Goal: Transaction & Acquisition: Obtain resource

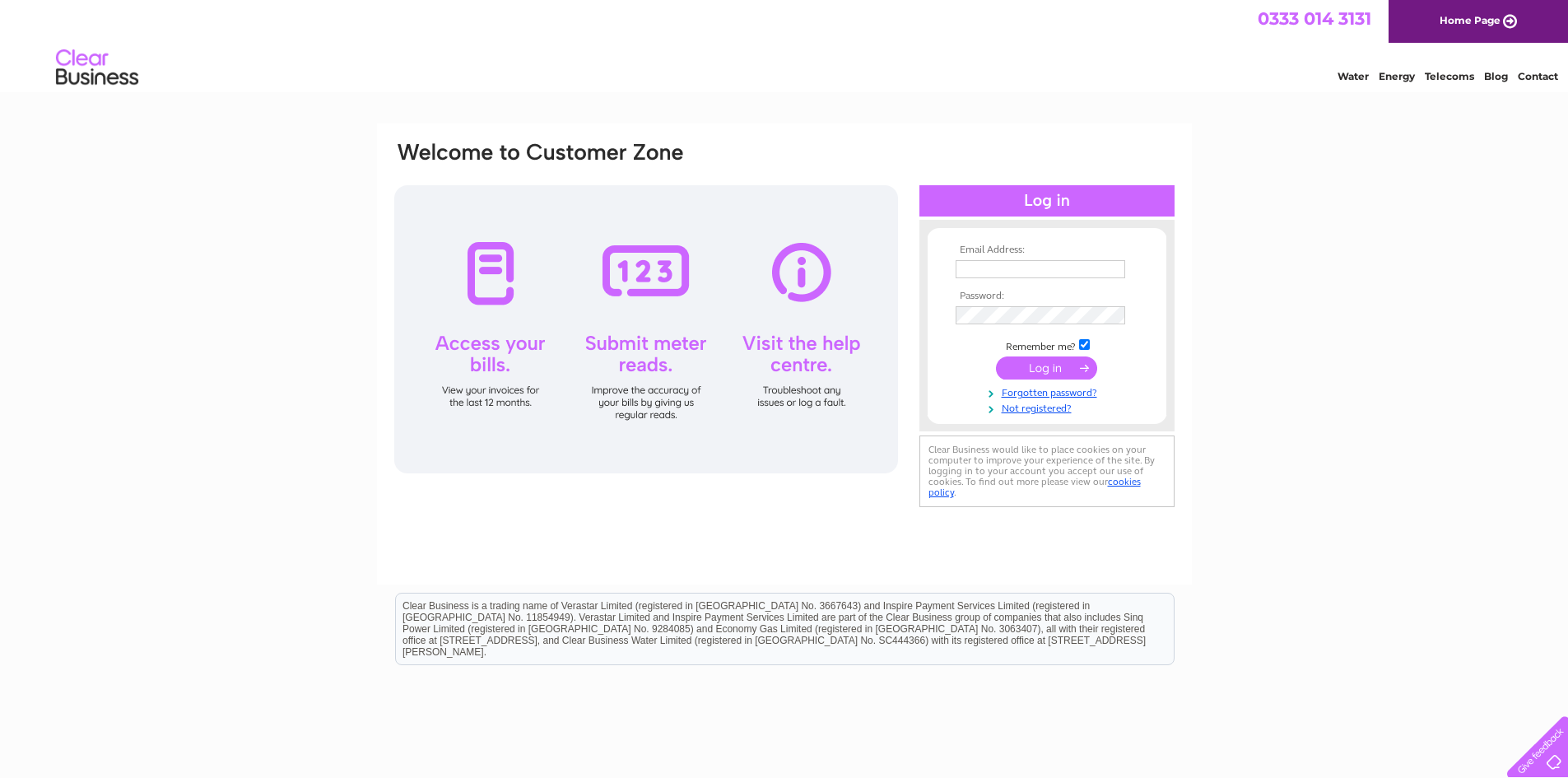
type input "[EMAIL_ADDRESS][DOMAIN_NAME]"
click at [1042, 360] on input "submit" at bounding box center [1047, 368] width 102 height 23
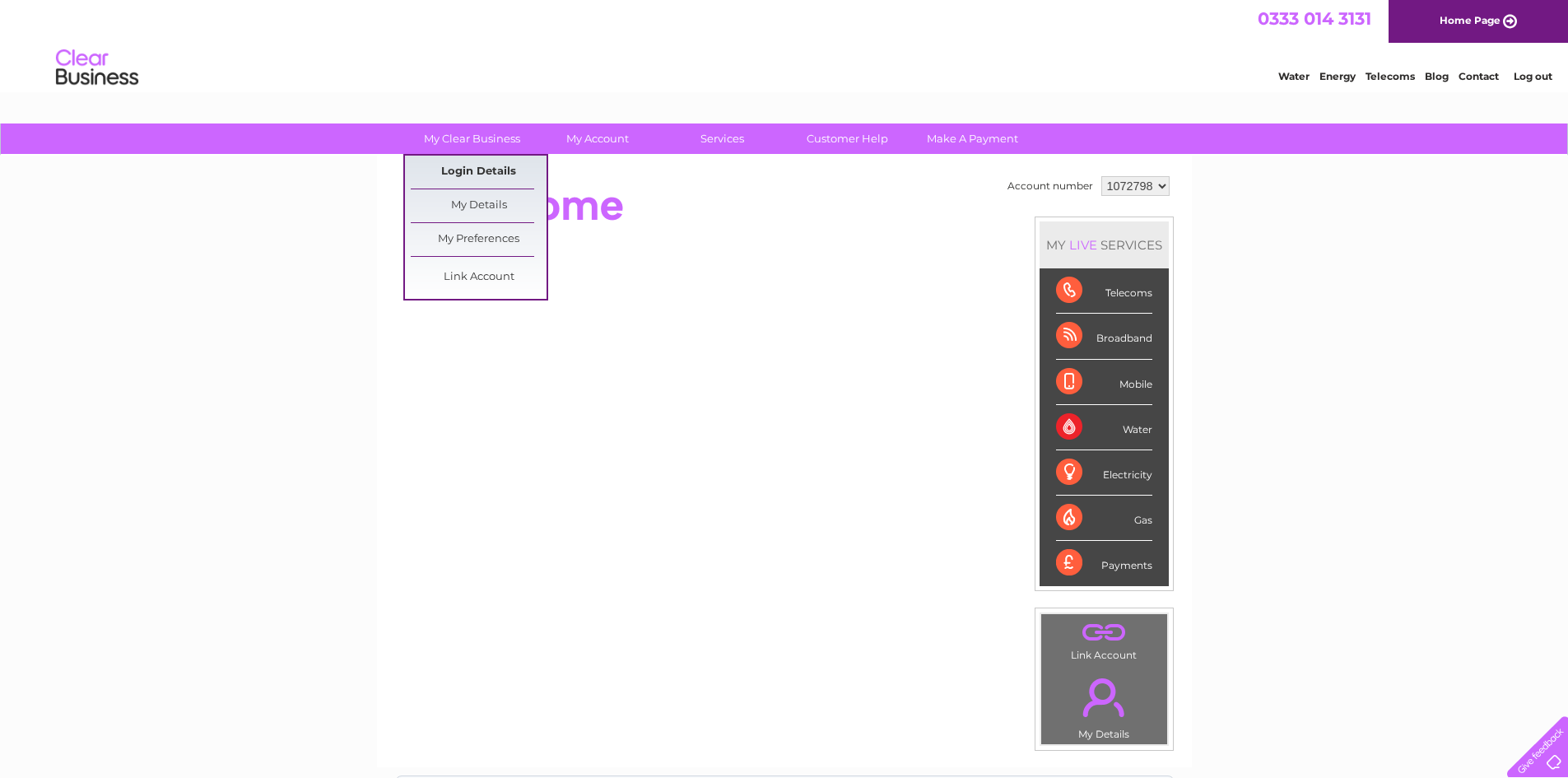
click at [460, 168] on link "Login Details" at bounding box center [478, 172] width 136 height 33
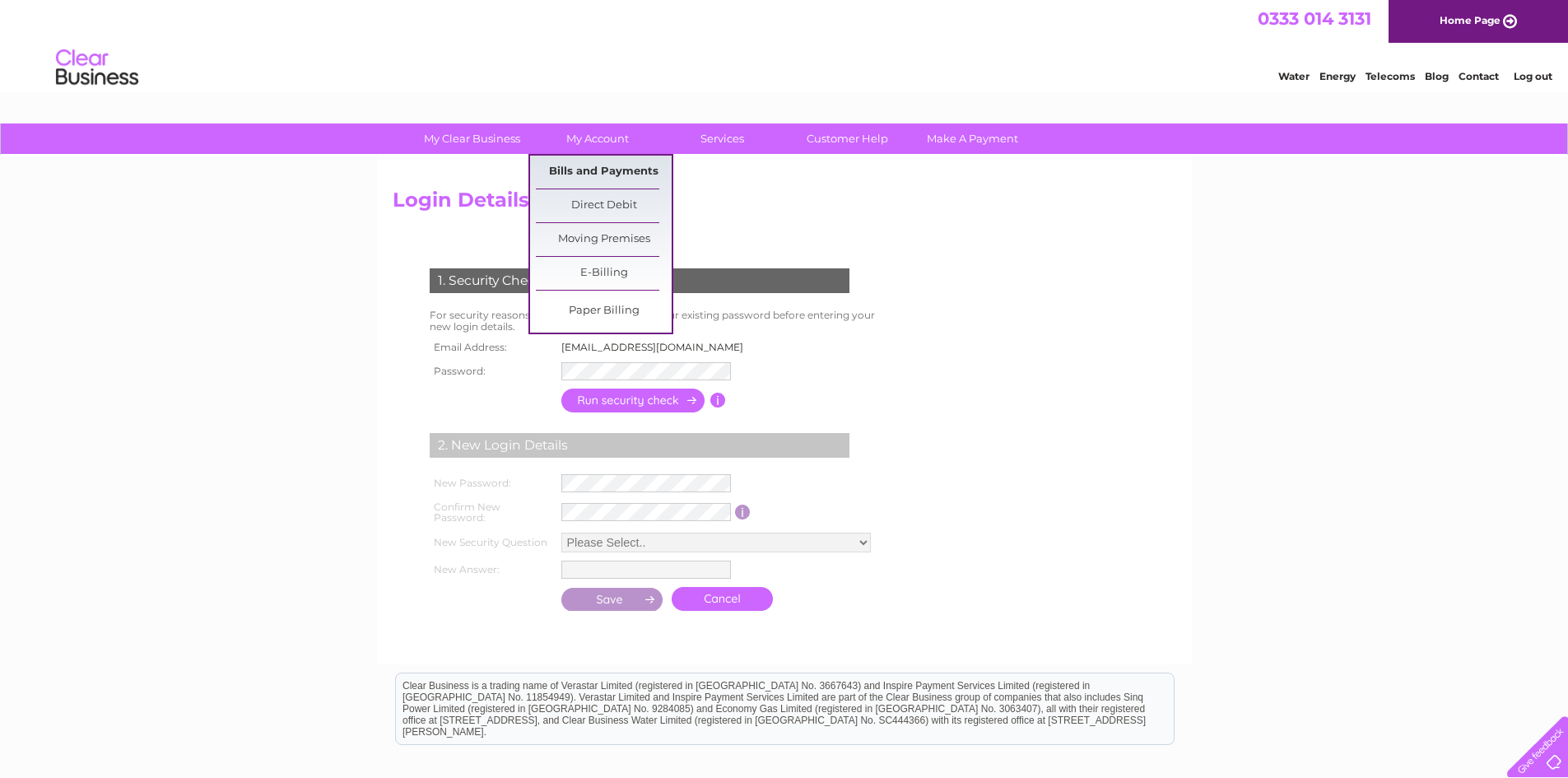
click at [587, 167] on link "Bills and Payments" at bounding box center [604, 172] width 136 height 33
click at [590, 171] on link "Bills and Payments" at bounding box center [604, 172] width 136 height 33
click at [589, 263] on link "E-Billing" at bounding box center [604, 273] width 136 height 33
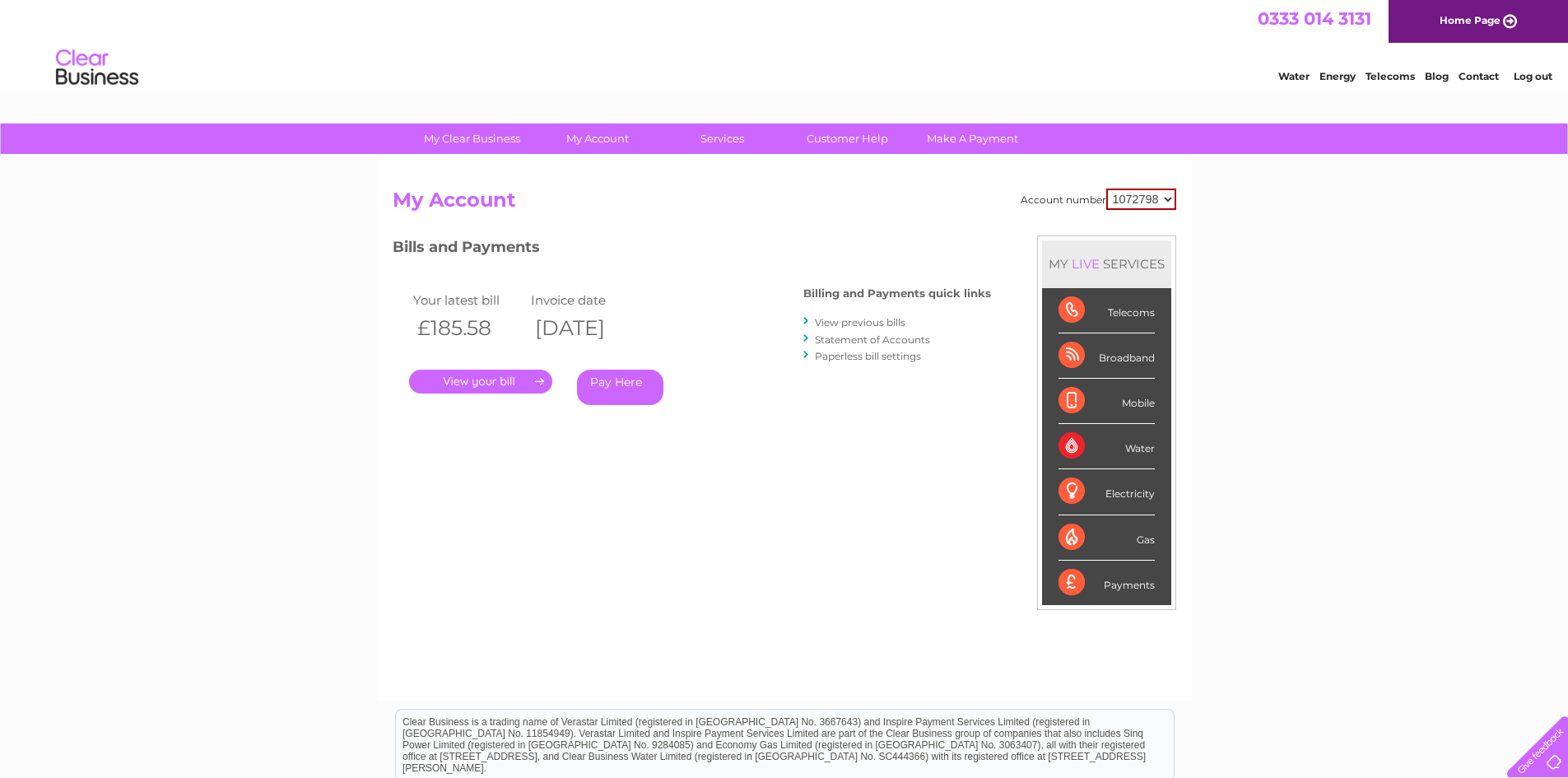
click at [474, 381] on link "." at bounding box center [480, 382] width 143 height 24
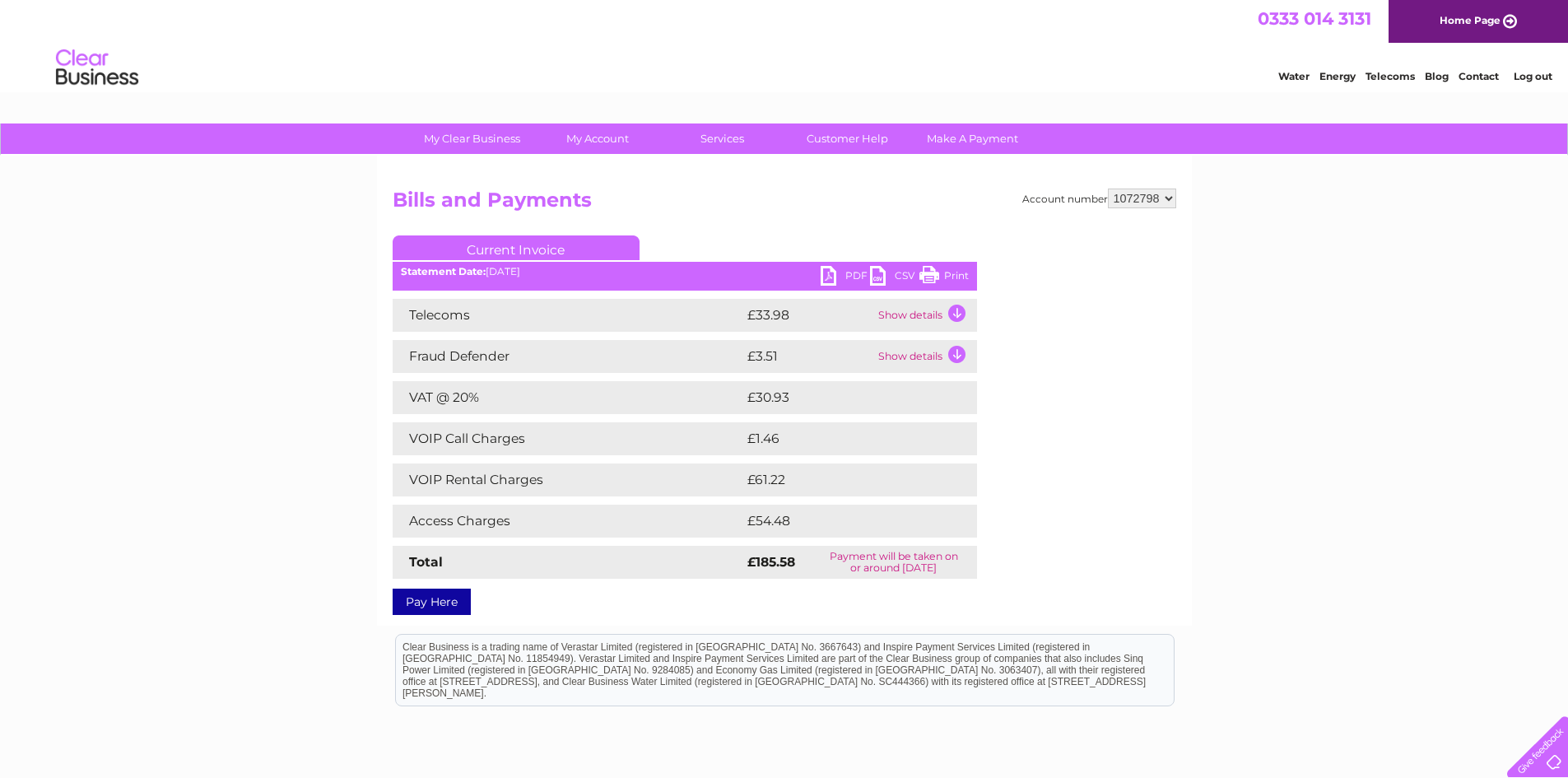
click at [845, 276] on link "PDF" at bounding box center [845, 277] width 49 height 24
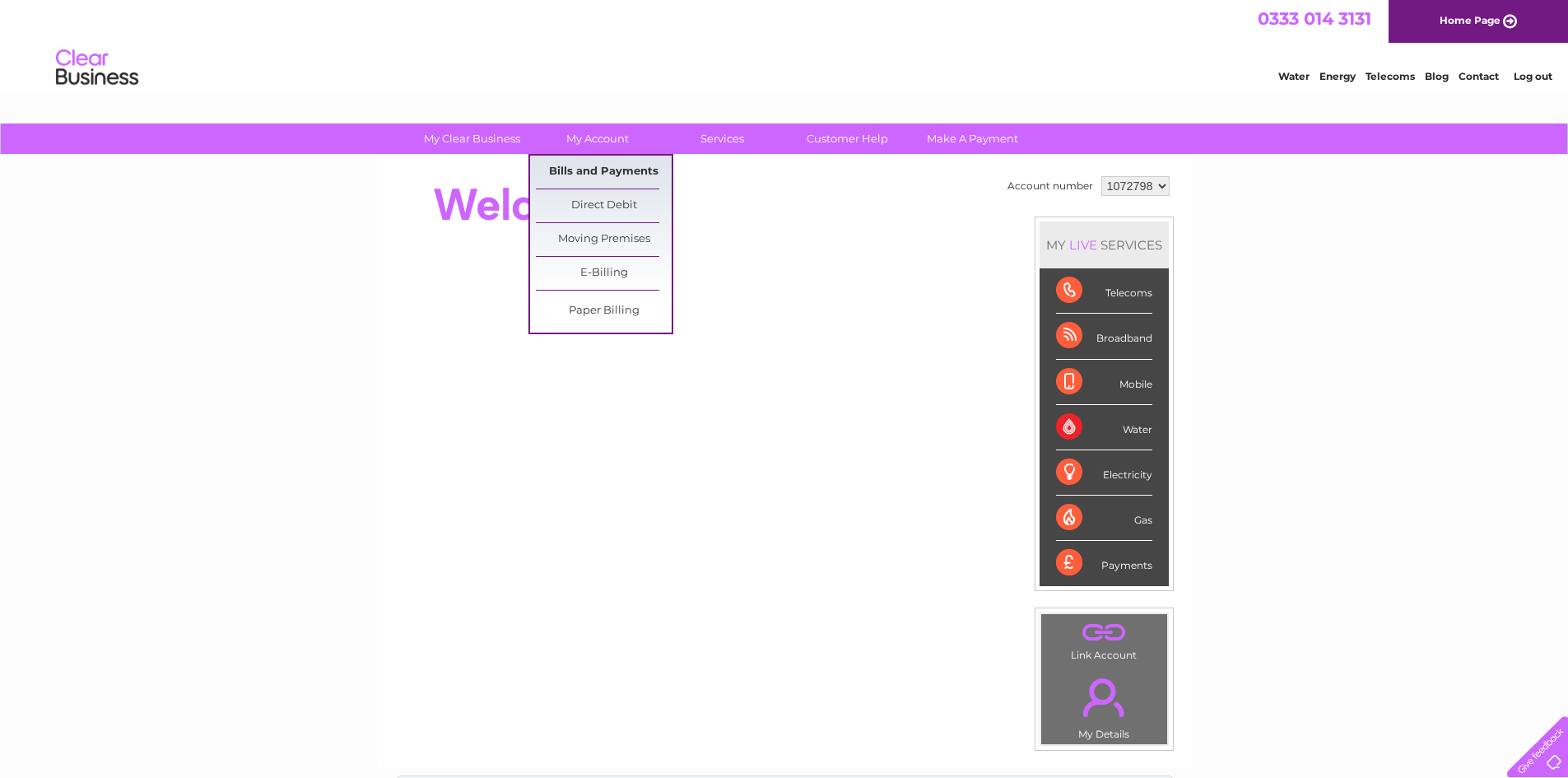
click at [587, 159] on link "Bills and Payments" at bounding box center [604, 172] width 136 height 33
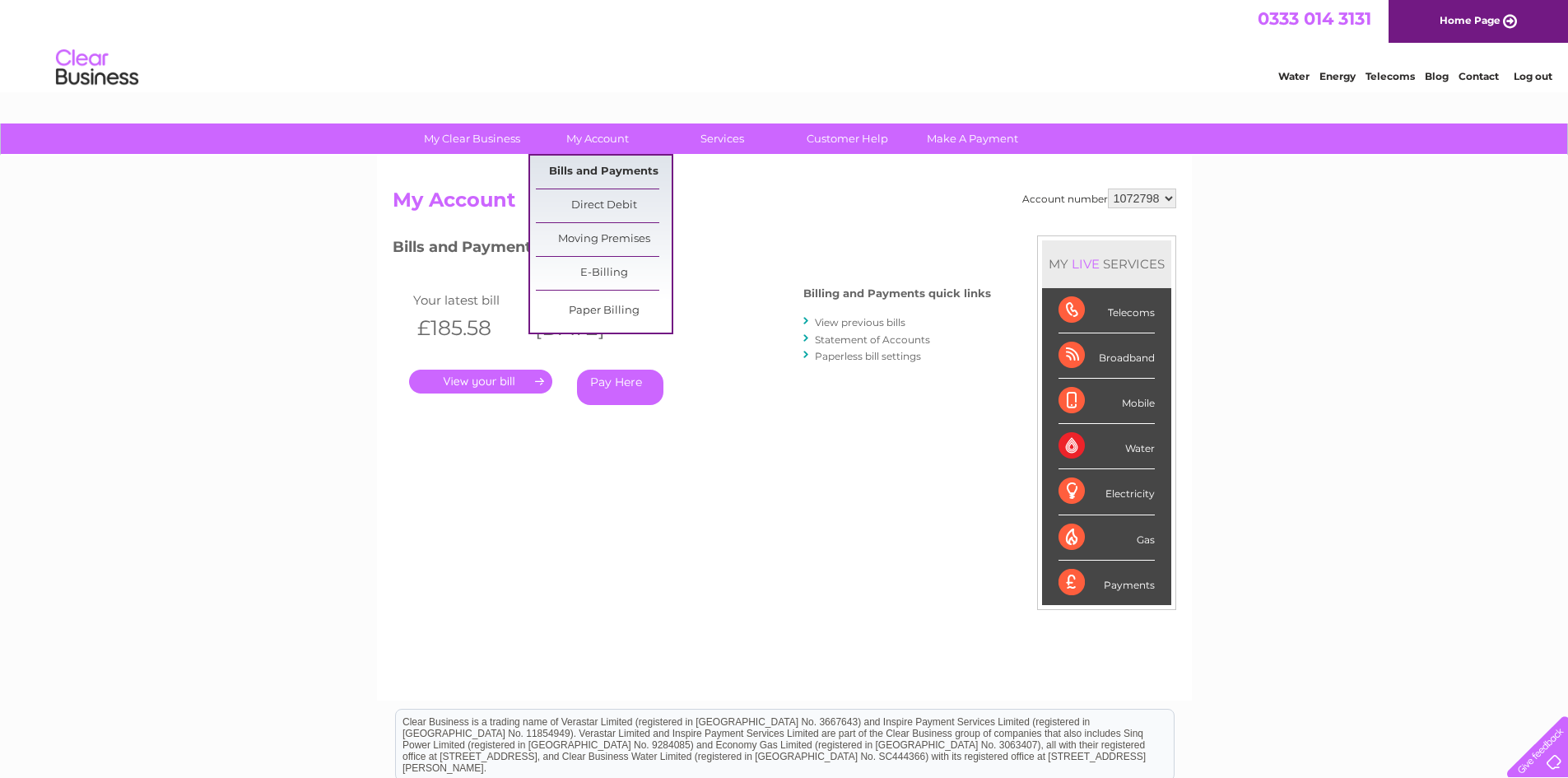
click at [592, 167] on link "Bills and Payments" at bounding box center [604, 172] width 136 height 33
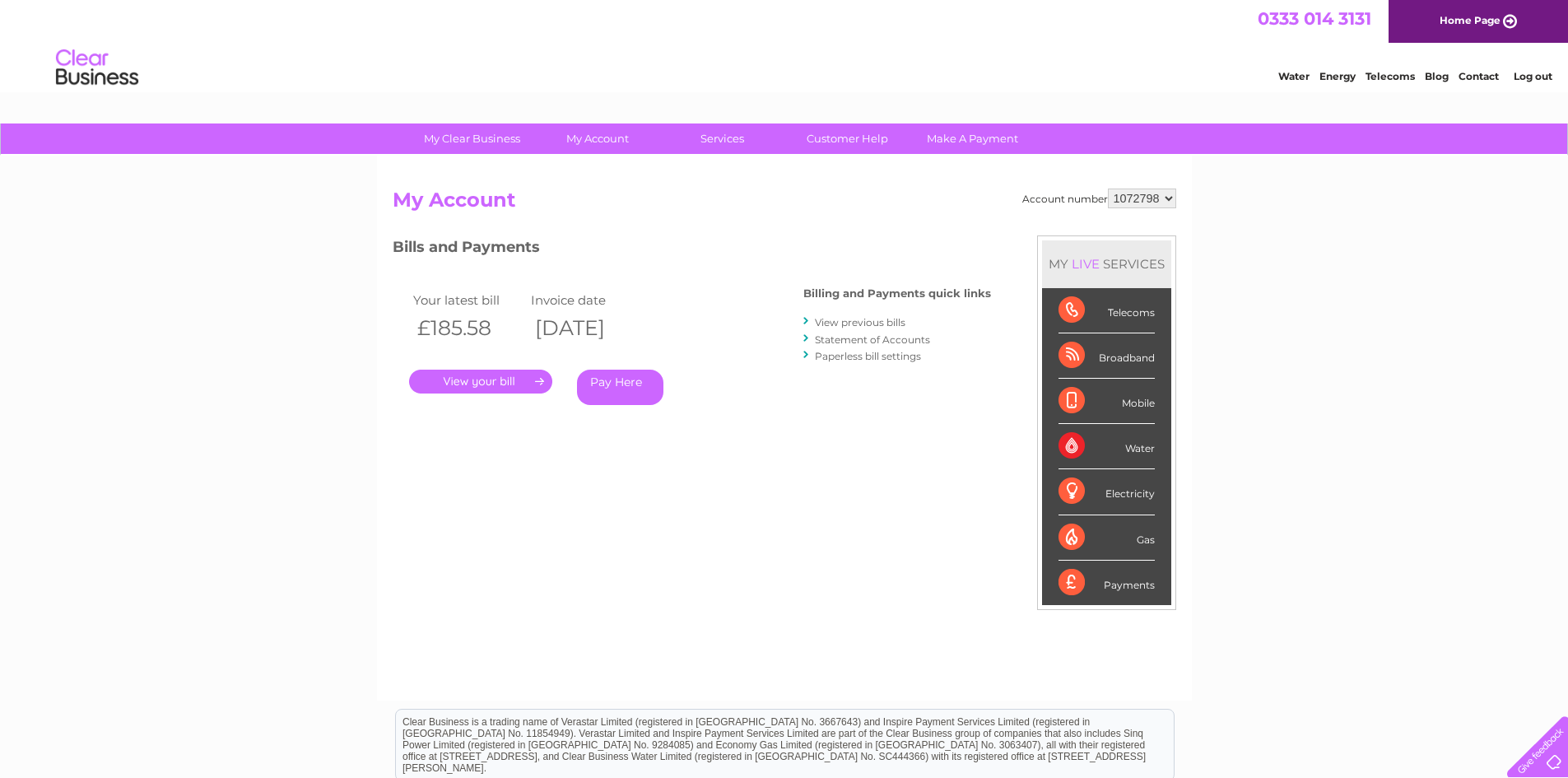
click at [490, 374] on link "." at bounding box center [480, 382] width 143 height 24
click at [538, 382] on link "." at bounding box center [480, 382] width 143 height 24
click at [460, 375] on link "." at bounding box center [480, 382] width 143 height 24
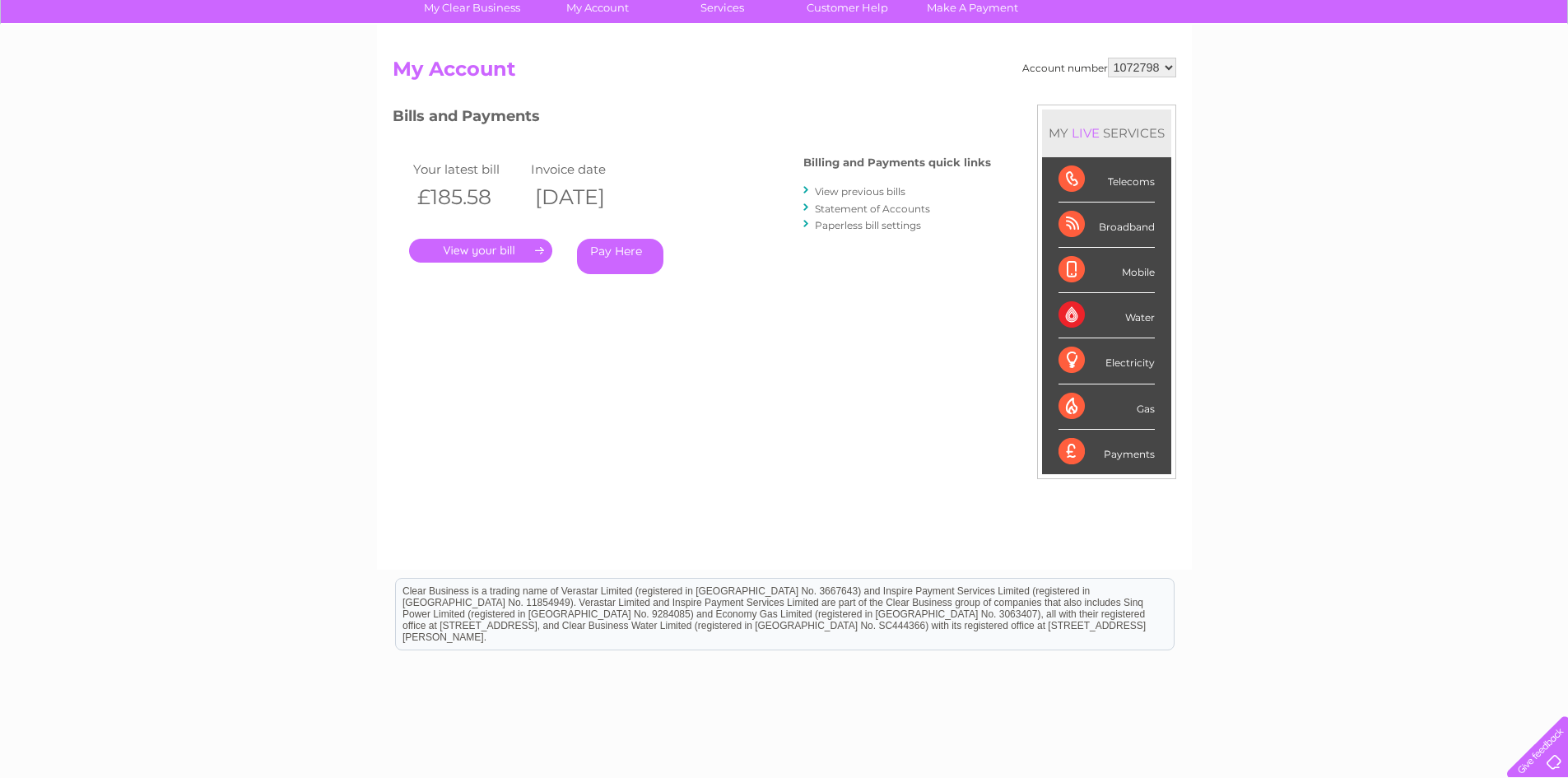
scroll to position [52, 0]
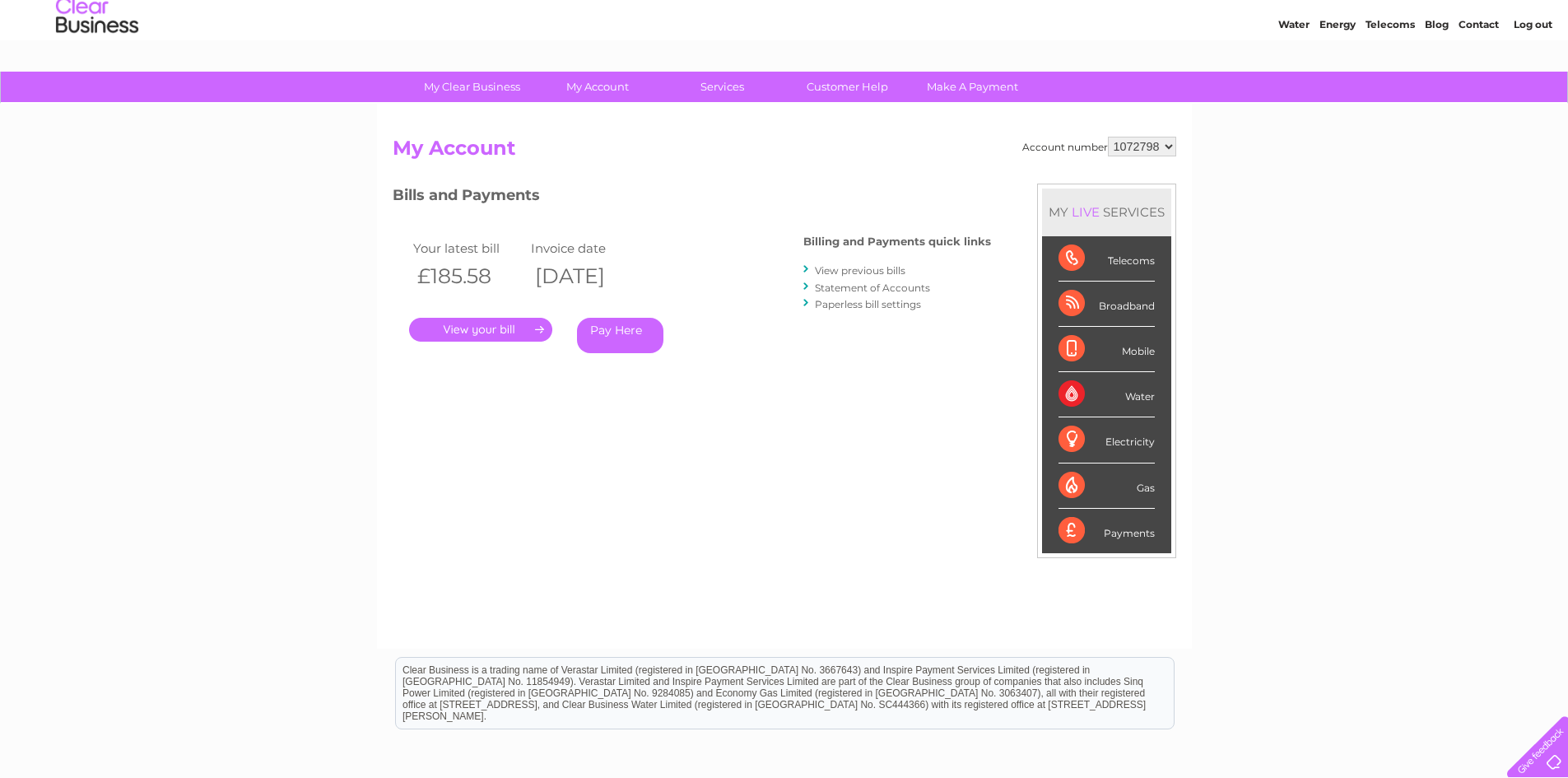
click at [456, 335] on link "." at bounding box center [480, 330] width 143 height 24
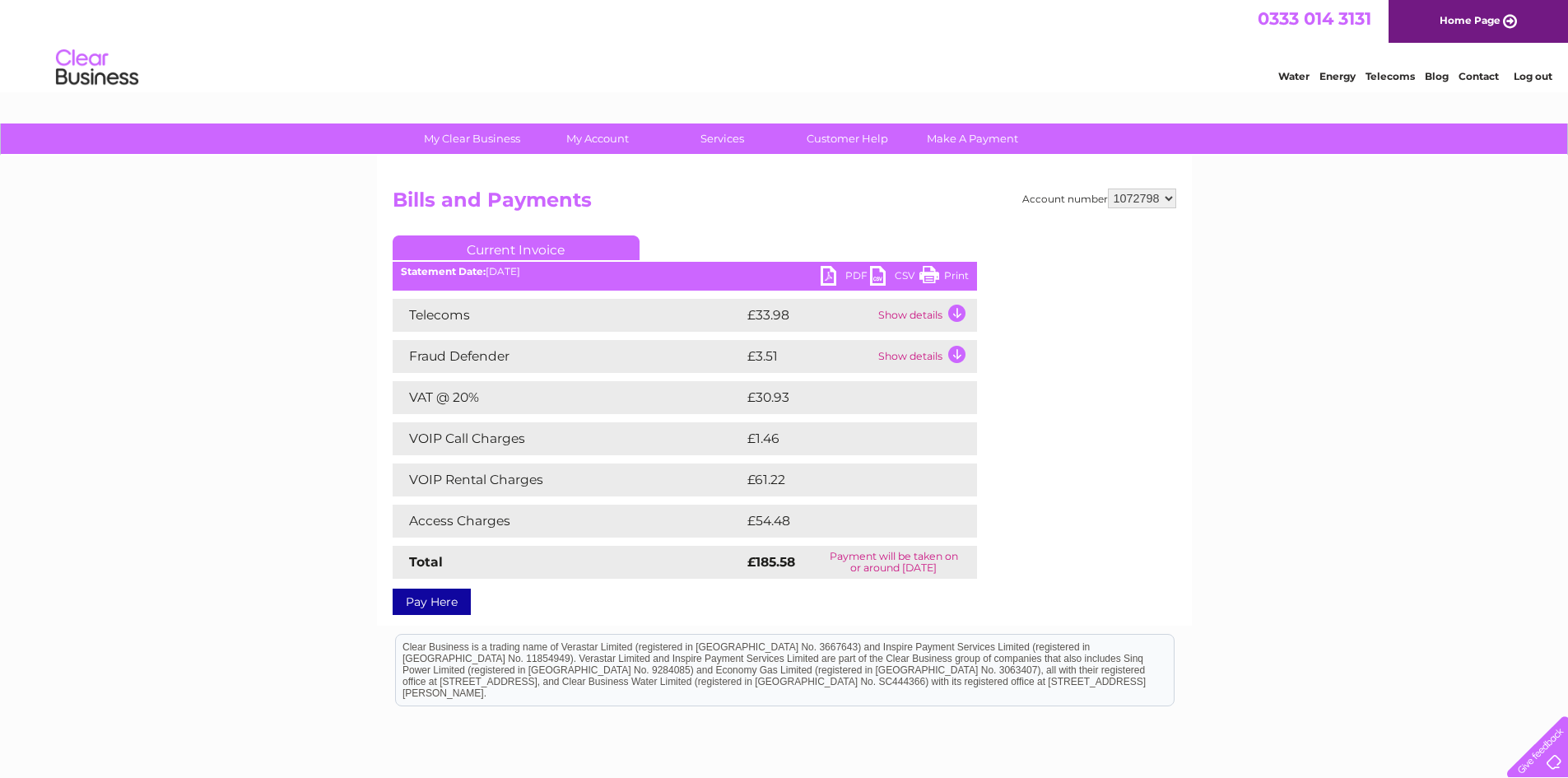
click at [834, 267] on link "PDF" at bounding box center [845, 277] width 49 height 24
